Goal: Task Accomplishment & Management: Complete application form

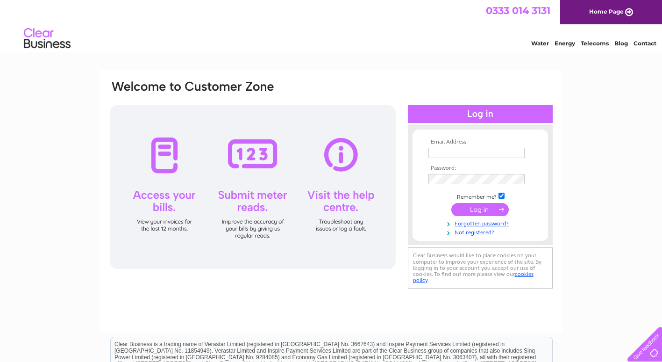
click at [458, 154] on input "text" at bounding box center [477, 153] width 96 height 10
type input "[PERSON_NAME][EMAIL_ADDRESS][DOMAIN_NAME]"
click at [473, 236] on link "Not registered?" at bounding box center [482, 231] width 106 height 9
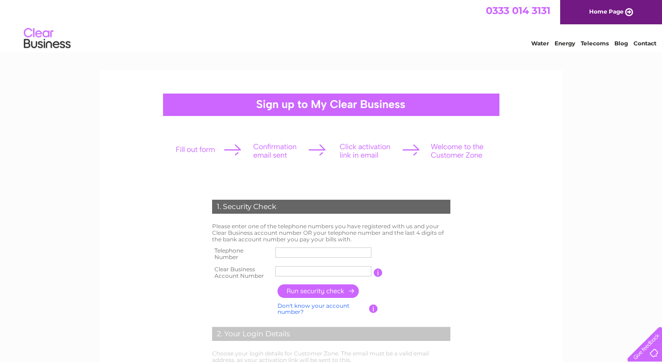
click at [282, 254] on input "text" at bounding box center [323, 252] width 96 height 10
type input "07880550593"
type input "Steelfab"
type input "07887518276"
drag, startPoint x: 308, startPoint y: 272, endPoint x: 244, endPoint y: 278, distance: 63.4
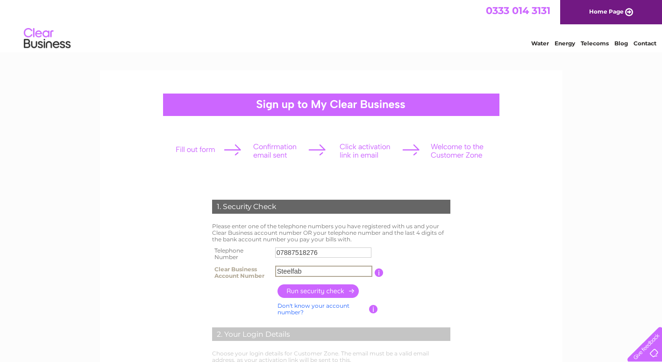
click at [244, 278] on tr "Clear Business Account Number Steelfab You will find your account number on the…" at bounding box center [331, 272] width 243 height 19
type input "30300131"
click at [330, 289] on input "button" at bounding box center [319, 291] width 82 height 14
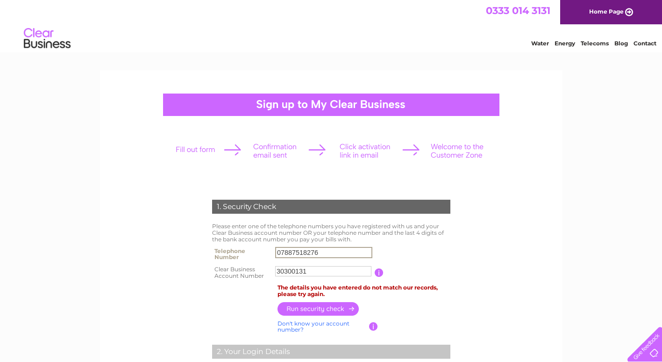
drag, startPoint x: 322, startPoint y: 252, endPoint x: 258, endPoint y: 258, distance: 64.2
click at [258, 258] on tr "Telephone Number 07887518276" at bounding box center [331, 253] width 243 height 19
click at [495, 254] on form "1. Security Check Please enter one of the telephone numbers you have registered…" at bounding box center [331, 365] width 445 height 368
click at [309, 307] on input "button" at bounding box center [319, 308] width 82 height 14
drag, startPoint x: 321, startPoint y: 250, endPoint x: 247, endPoint y: 250, distance: 73.8
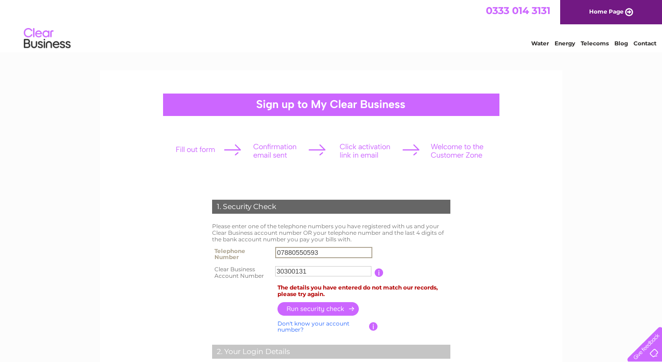
click at [247, 250] on tr "Telephone Number 07880550593" at bounding box center [331, 253] width 243 height 19
click at [321, 305] on input "button" at bounding box center [319, 309] width 82 height 14
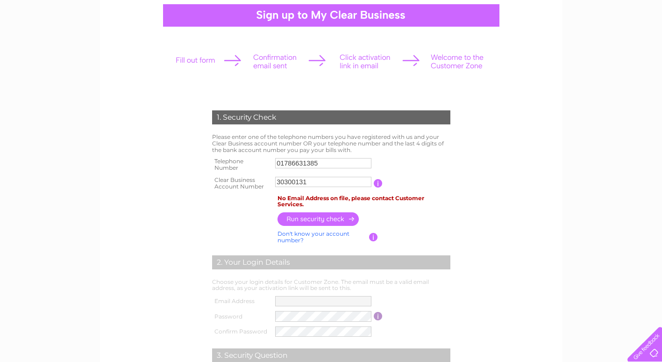
scroll to position [89, 0]
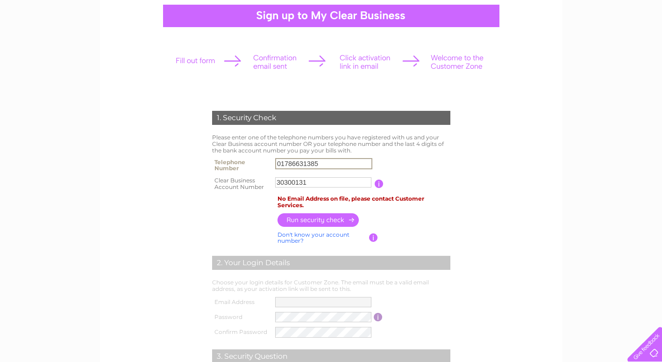
drag, startPoint x: 324, startPoint y: 160, endPoint x: 166, endPoint y: 182, distance: 159.0
click at [166, 182] on form "1. Security Check Please enter one of the telephone numbers you have registered…" at bounding box center [331, 276] width 445 height 368
type input "07880550593"
click at [239, 208] on th at bounding box center [242, 202] width 65 height 18
click at [305, 222] on input "button" at bounding box center [319, 220] width 82 height 14
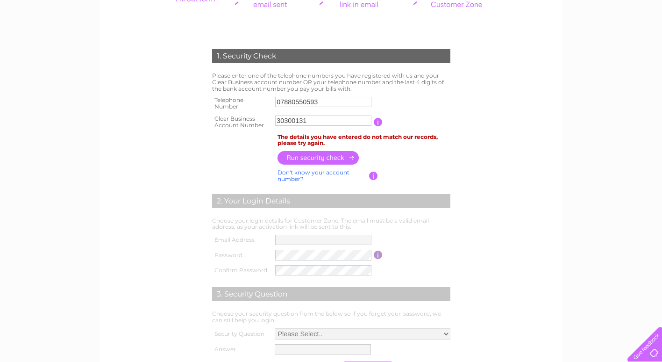
scroll to position [0, 0]
